Goal: Transaction & Acquisition: Book appointment/travel/reservation

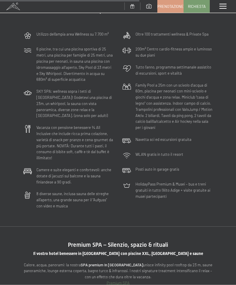
scroll to position [1487, 0]
click at [223, 5] on span at bounding box center [223, 6] width 7 height 5
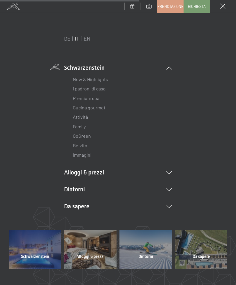
click at [103, 171] on li "Alloggi & prezzi Servizi inclusi Camere & prezzi Lista Offerte Lista Prezzi per…" at bounding box center [118, 172] width 108 height 8
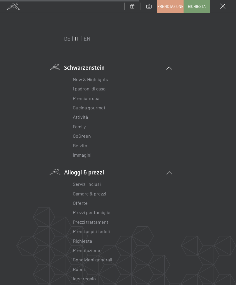
click at [81, 200] on link "Offerte" at bounding box center [80, 203] width 15 height 6
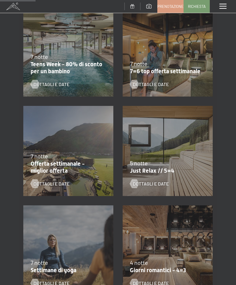
scroll to position [146, 0]
click at [160, 183] on span "Dettagli e Date" at bounding box center [151, 183] width 36 height 6
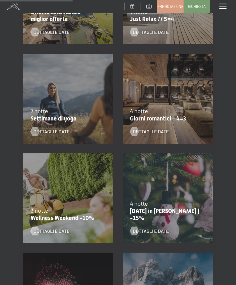
scroll to position [297, 0]
click at [152, 131] on span "Dettagli e Date" at bounding box center [151, 131] width 36 height 6
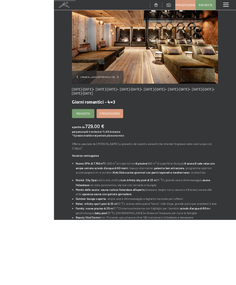
scroll to position [74, 0]
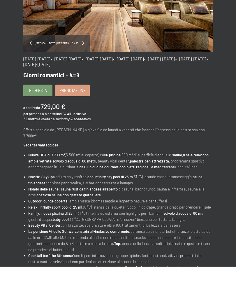
scroll to position [93, 0]
